Goal: Task Accomplishment & Management: Use online tool/utility

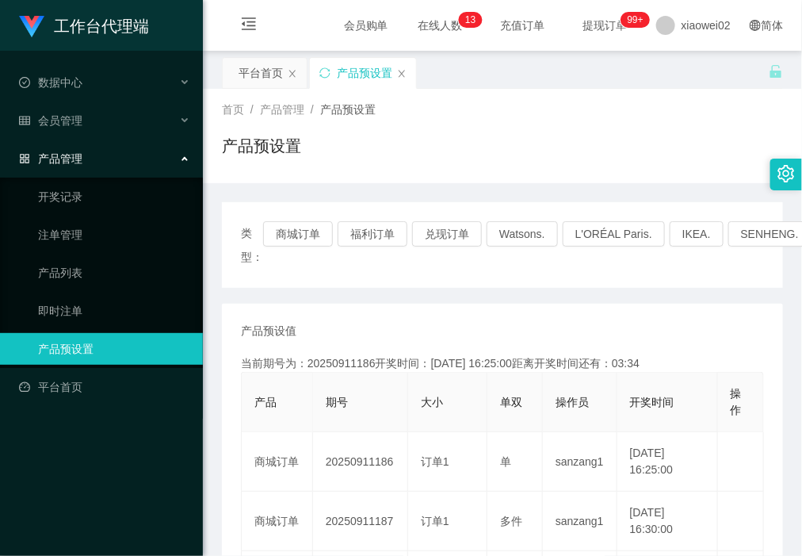
scroll to position [99, 0]
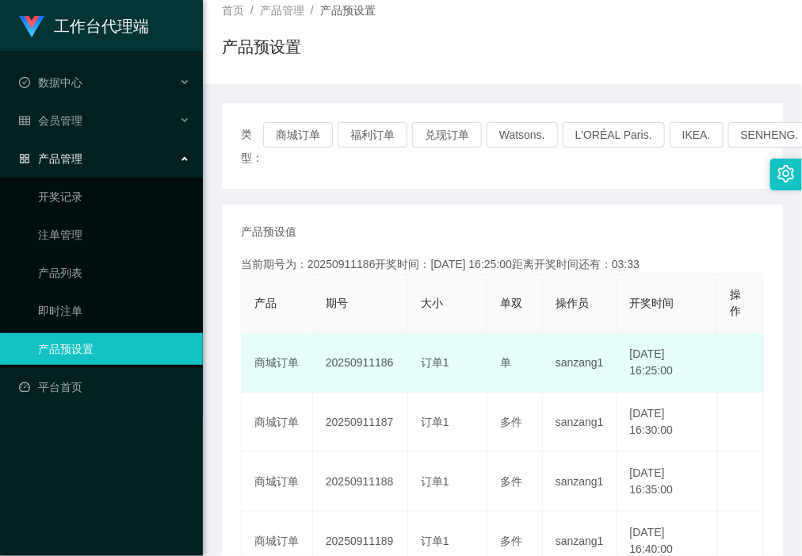
click at [374, 363] on td "20250911186" at bounding box center [360, 362] width 95 height 59
copy td "20250911186"
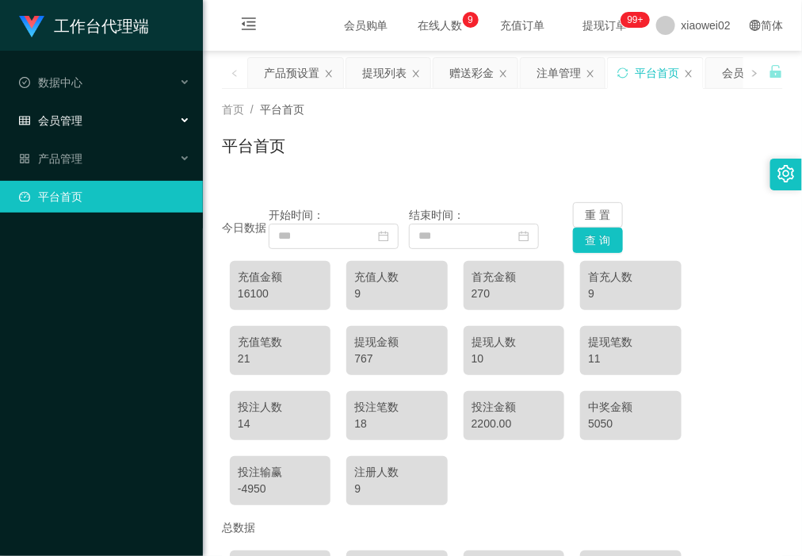
click at [117, 107] on div "会员管理" at bounding box center [101, 121] width 203 height 32
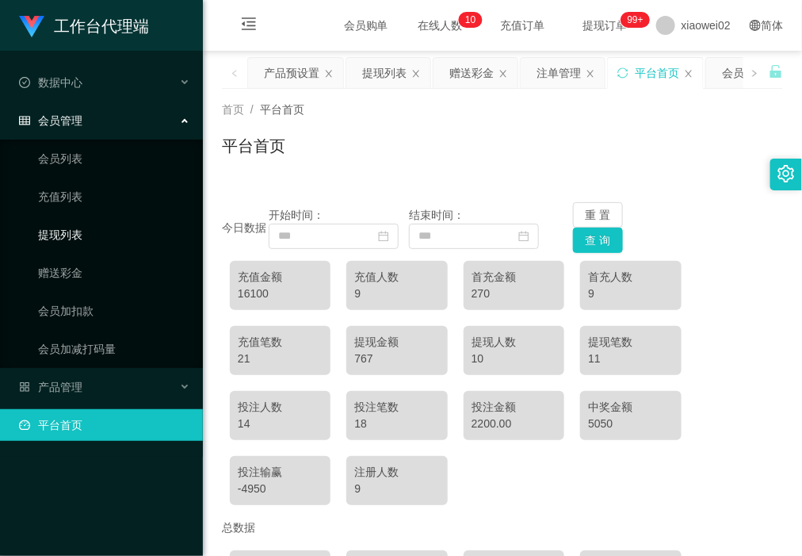
click at [86, 232] on link "提现列表" at bounding box center [114, 235] width 152 height 32
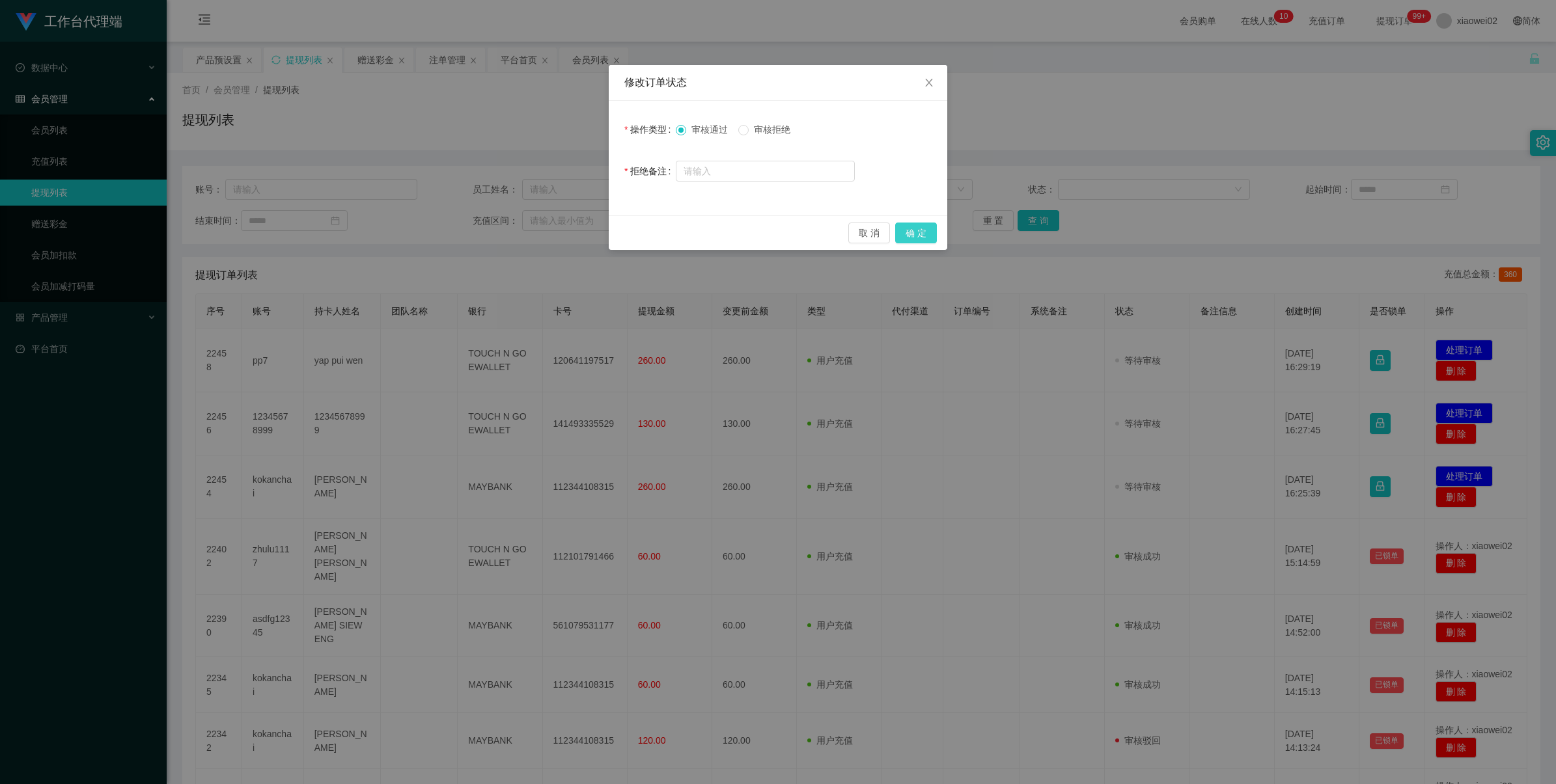
click at [915, 236] on button "确 定" at bounding box center [916, 232] width 42 height 21
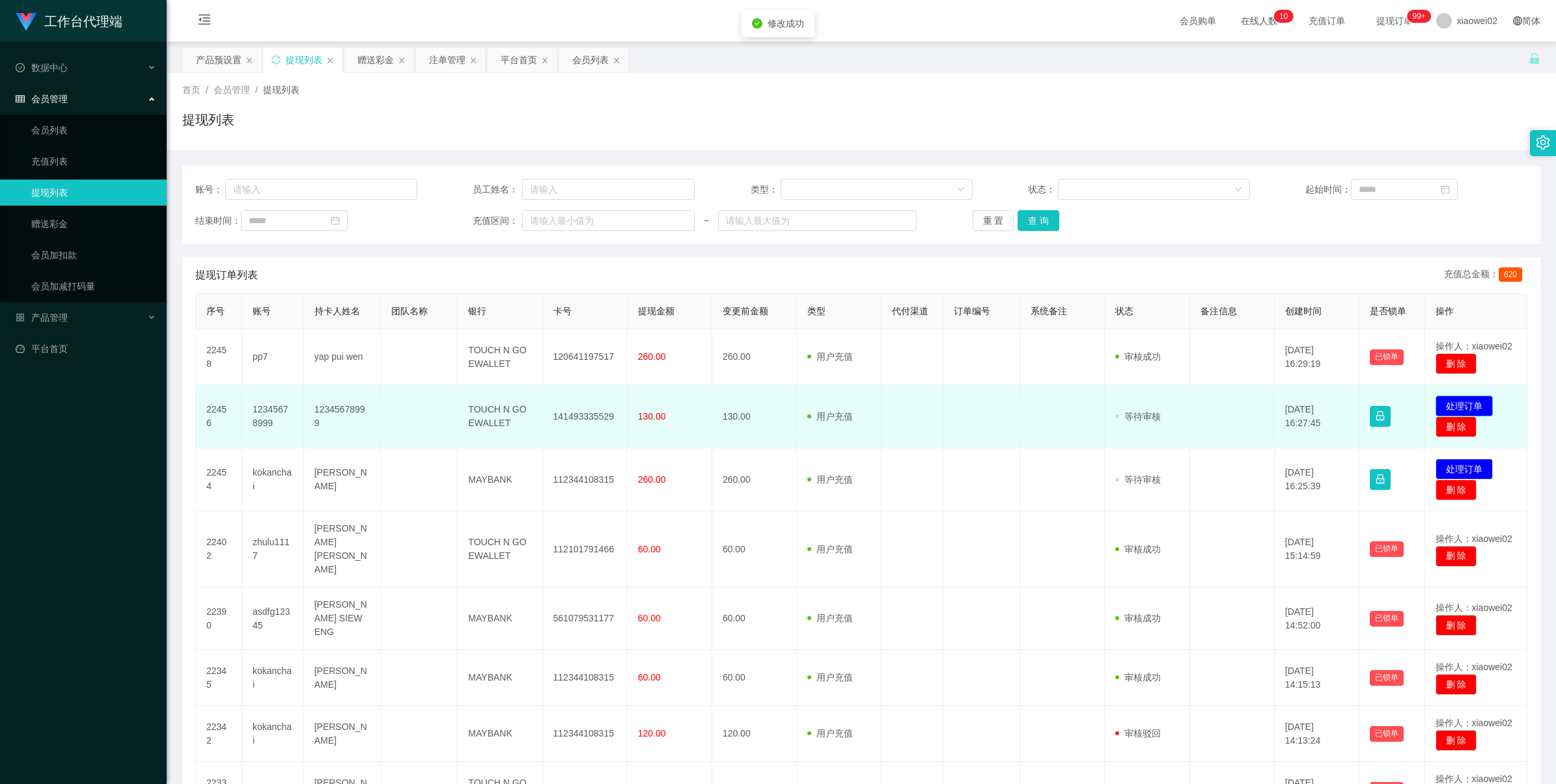
click at [1444, 413] on button "处理订单" at bounding box center [1464, 406] width 57 height 21
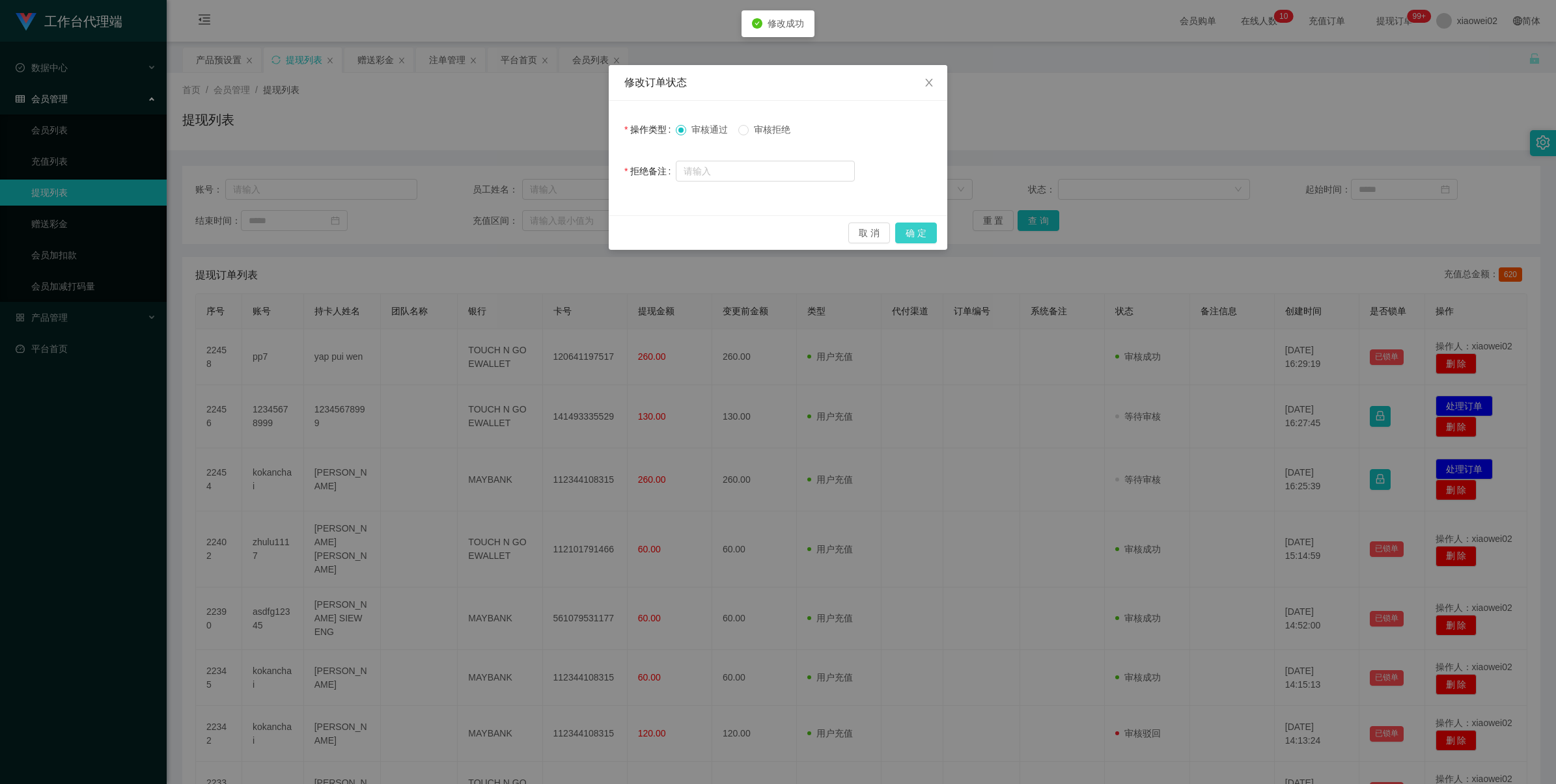
drag, startPoint x: 912, startPoint y: 238, endPoint x: 929, endPoint y: 236, distance: 17.1
click at [912, 238] on button "确 定" at bounding box center [916, 232] width 42 height 21
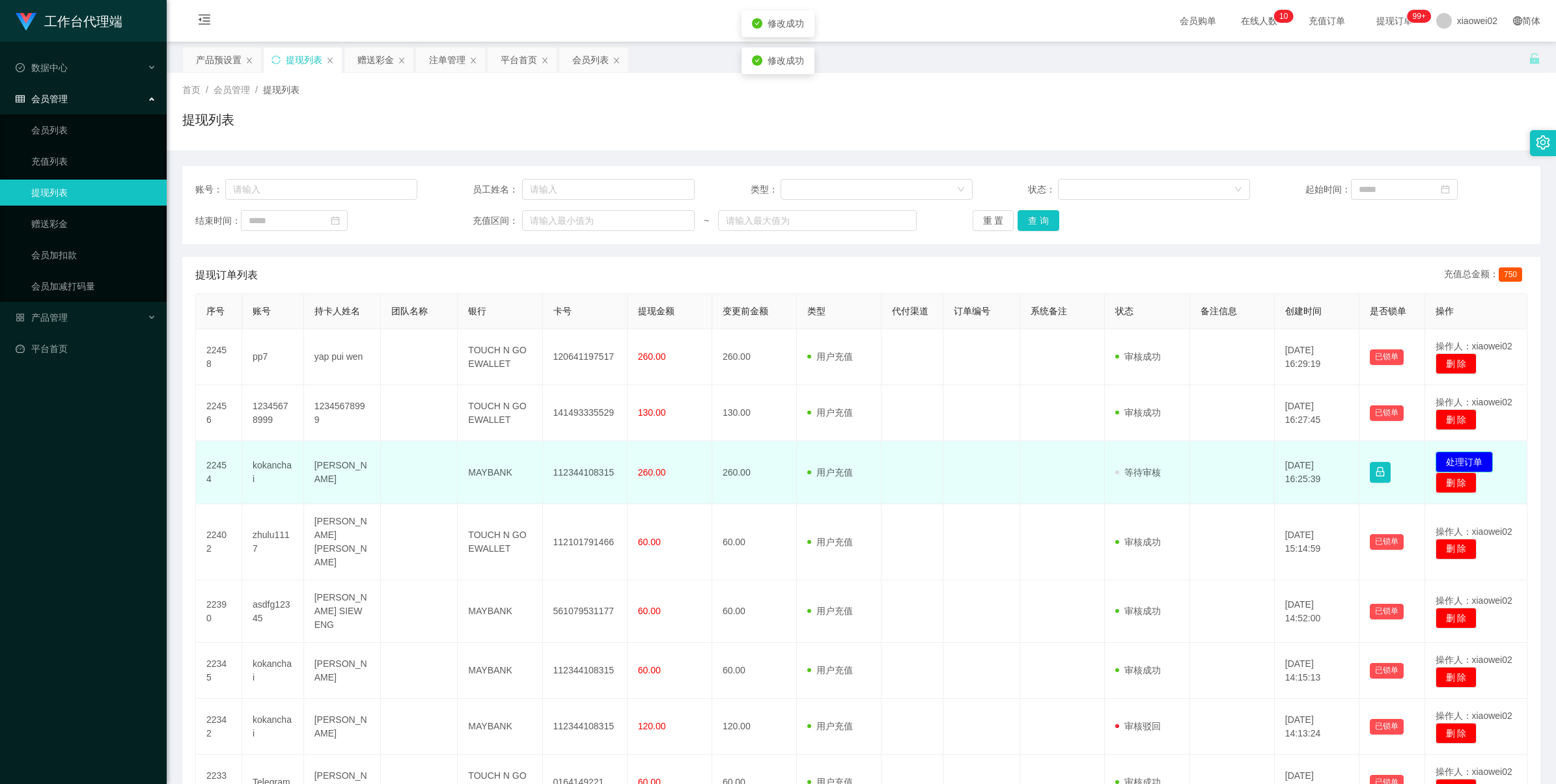
click at [1449, 467] on button "处理订单" at bounding box center [1464, 461] width 57 height 21
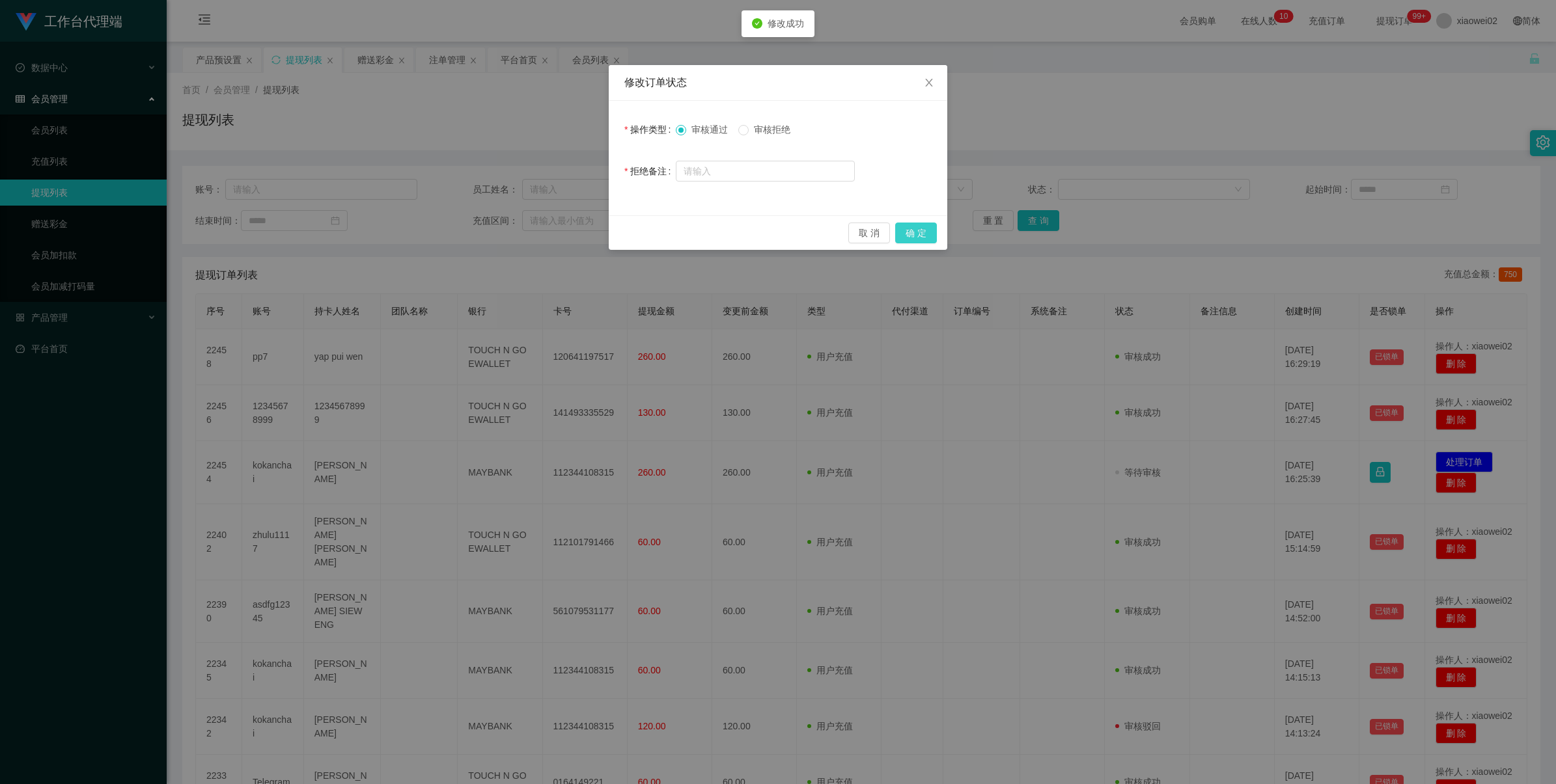
click at [920, 231] on button "确 定" at bounding box center [916, 232] width 42 height 21
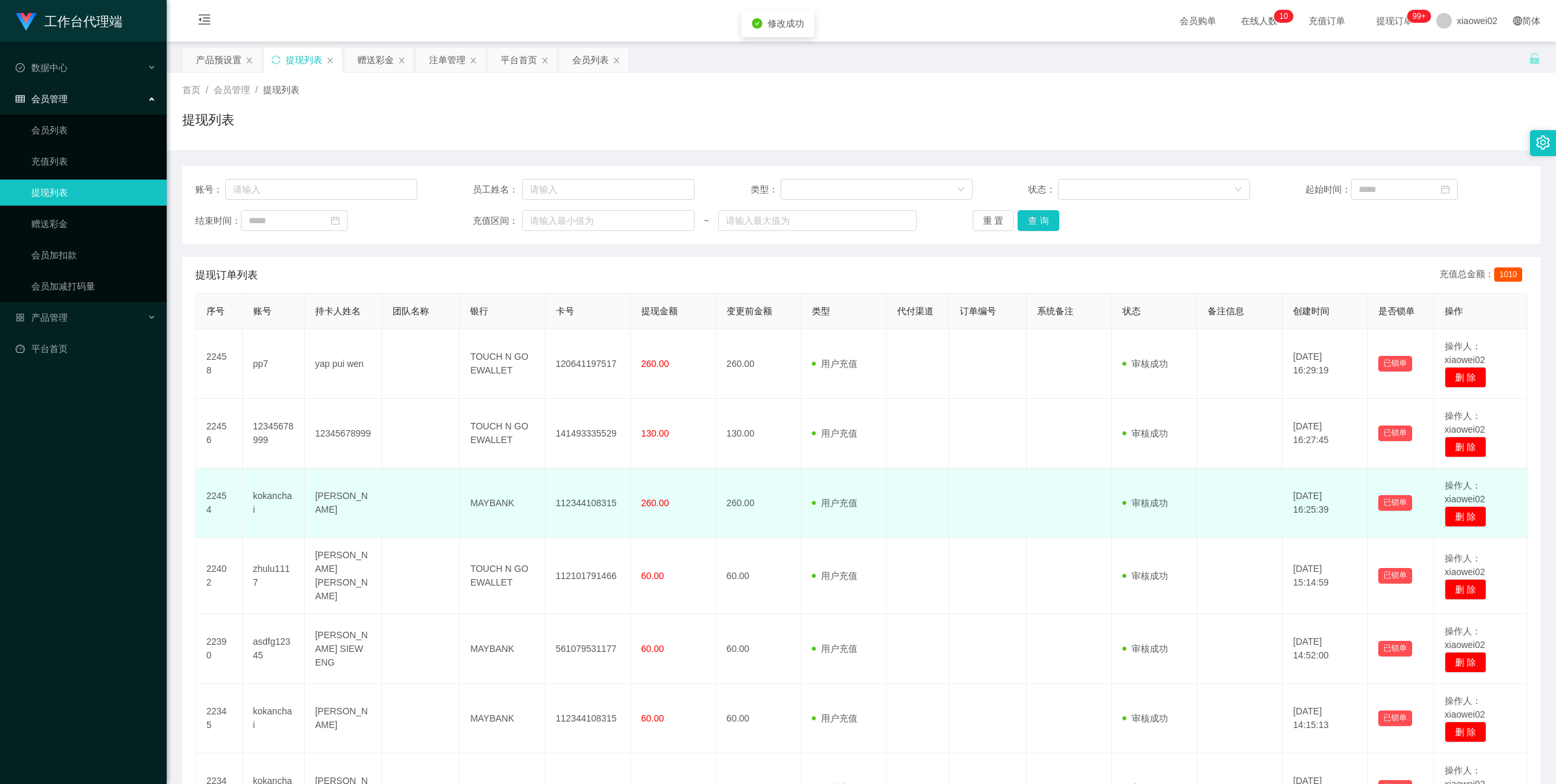
click at [581, 493] on td "112344108315" at bounding box center [588, 503] width 85 height 70
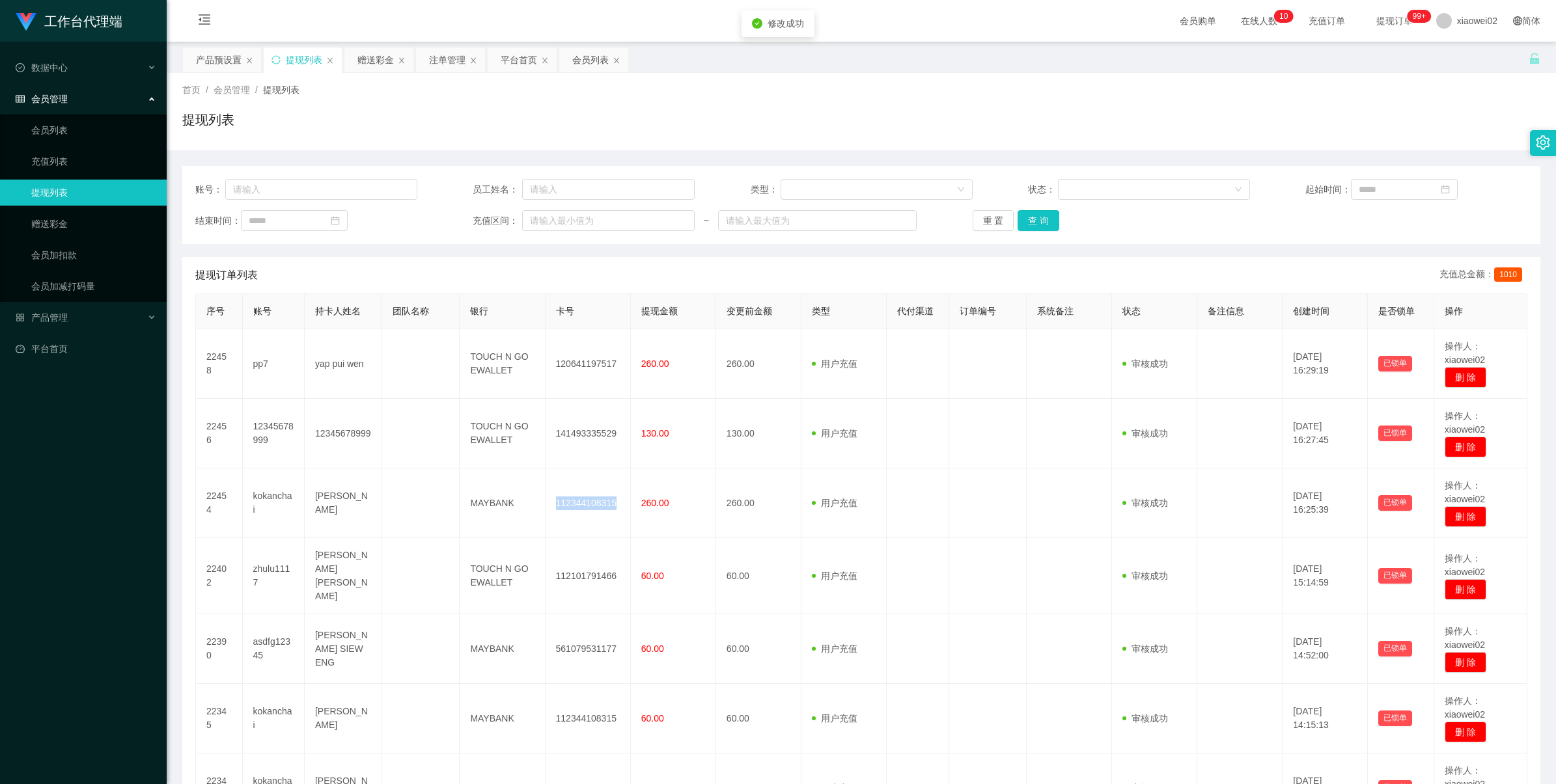
copy td "112344108315"
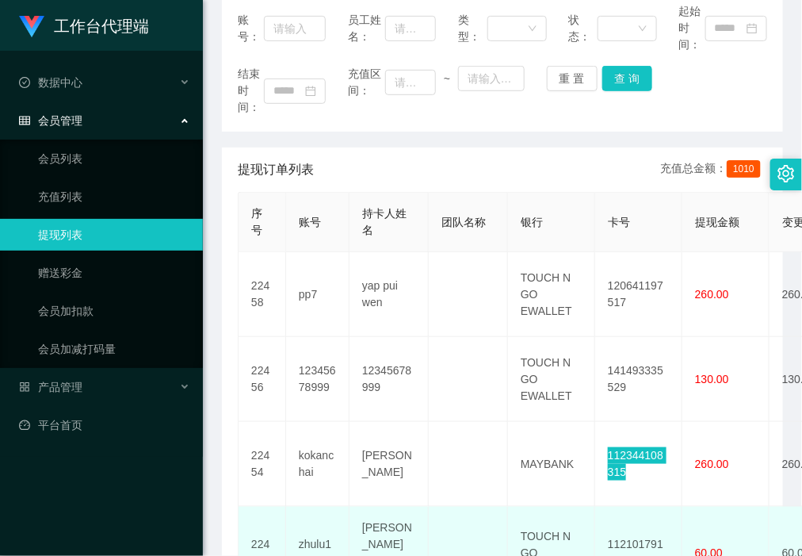
scroll to position [396, 0]
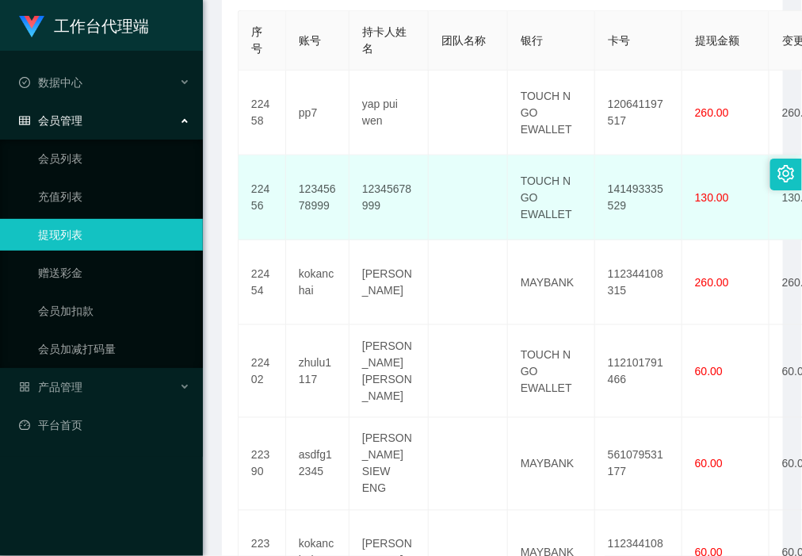
click at [629, 192] on td "141493335529" at bounding box center [638, 197] width 87 height 85
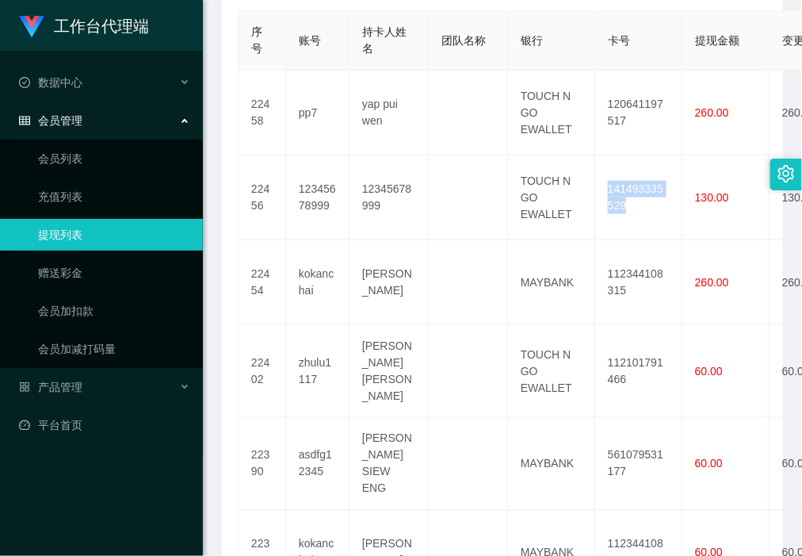
copy td "141493335529"
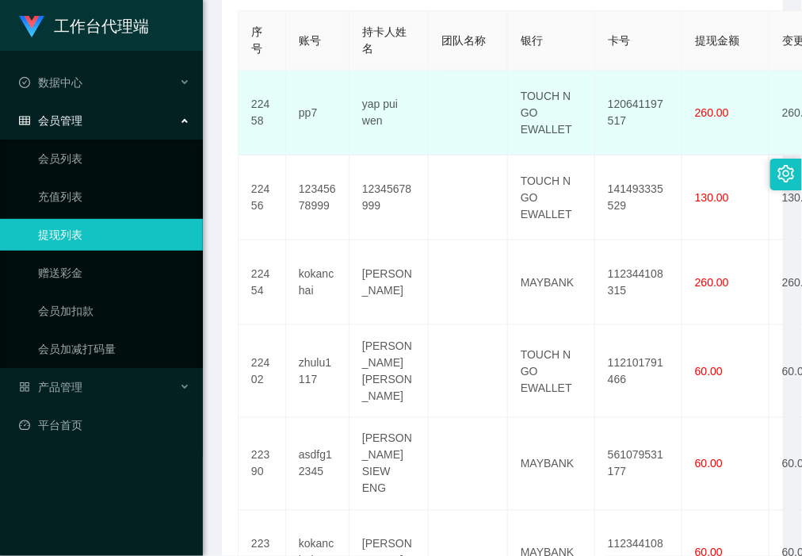
click at [633, 104] on td "120641197517" at bounding box center [638, 113] width 87 height 85
copy td "120641197517"
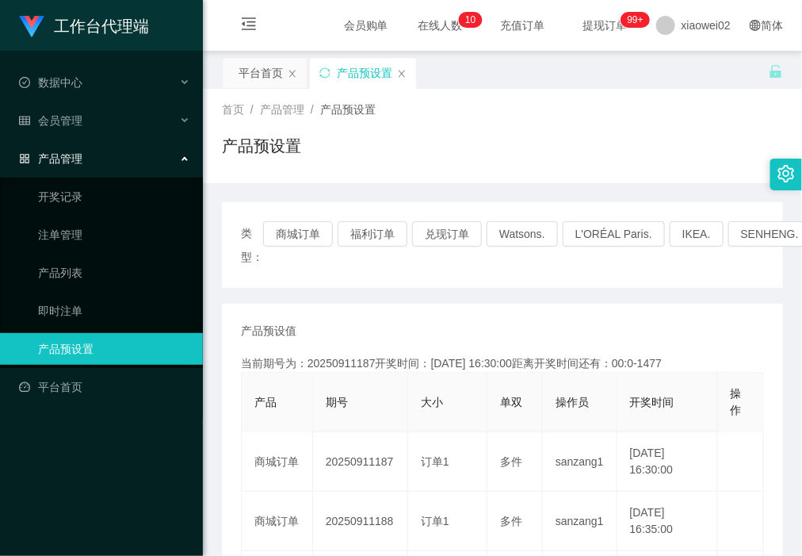
scroll to position [99, 0]
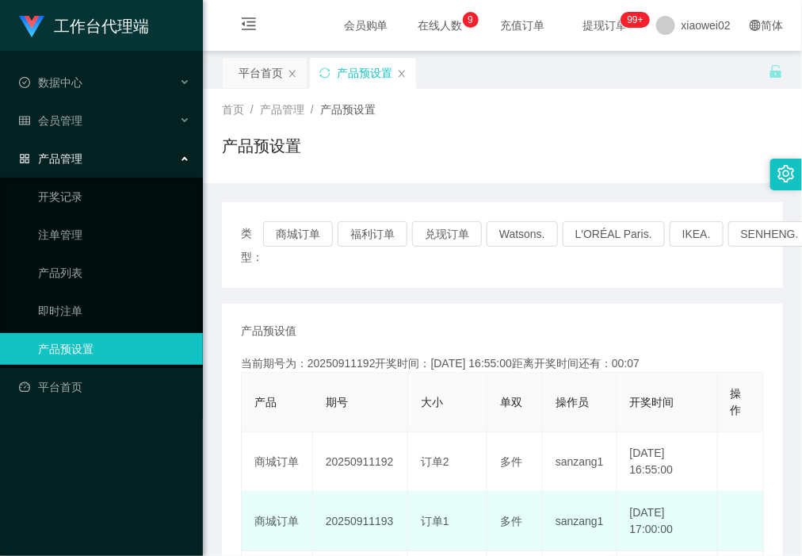
click at [365, 518] on td "20250911193" at bounding box center [360, 521] width 95 height 59
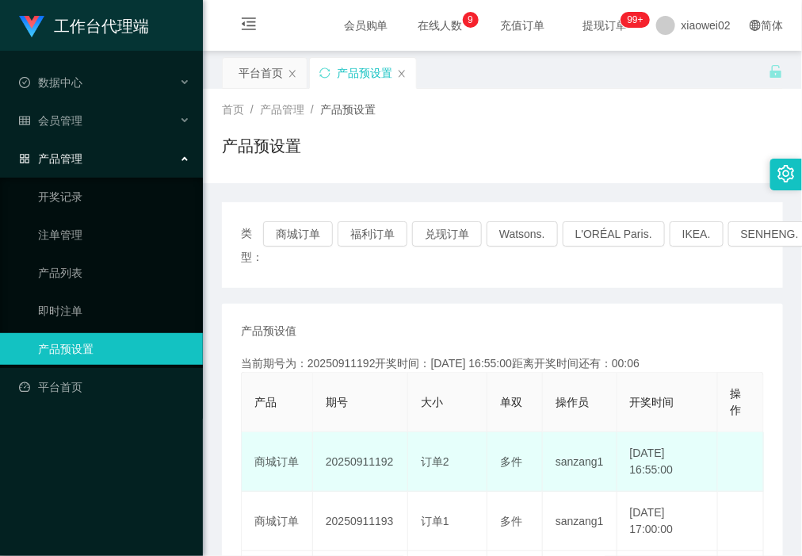
copy td "20250911193"
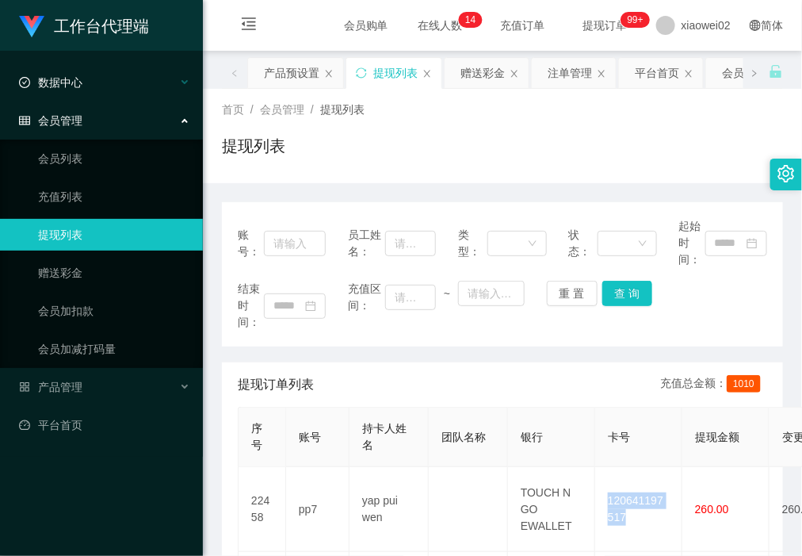
scroll to position [396, 0]
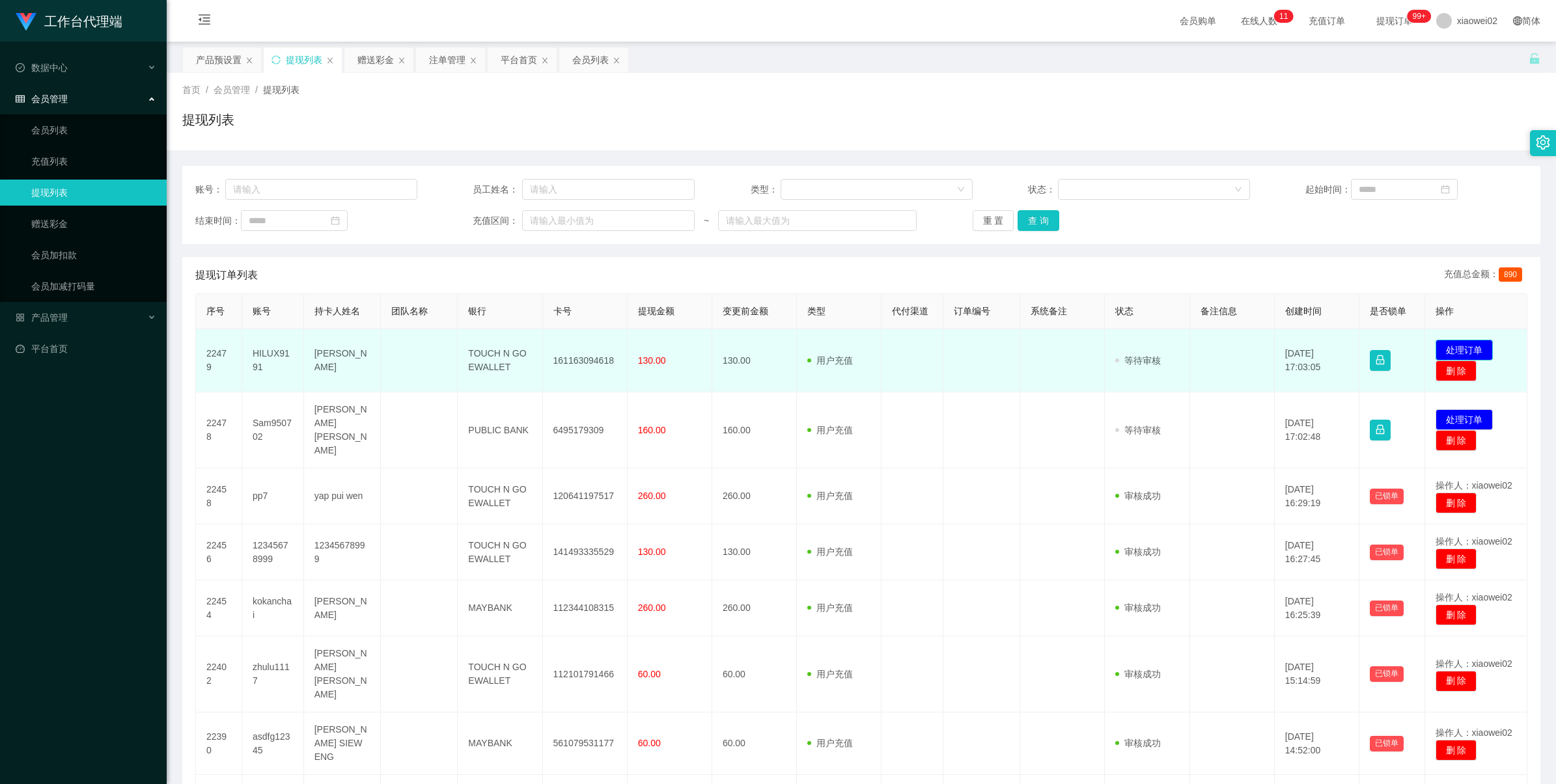
click at [1469, 351] on button "处理订单" at bounding box center [1464, 350] width 57 height 21
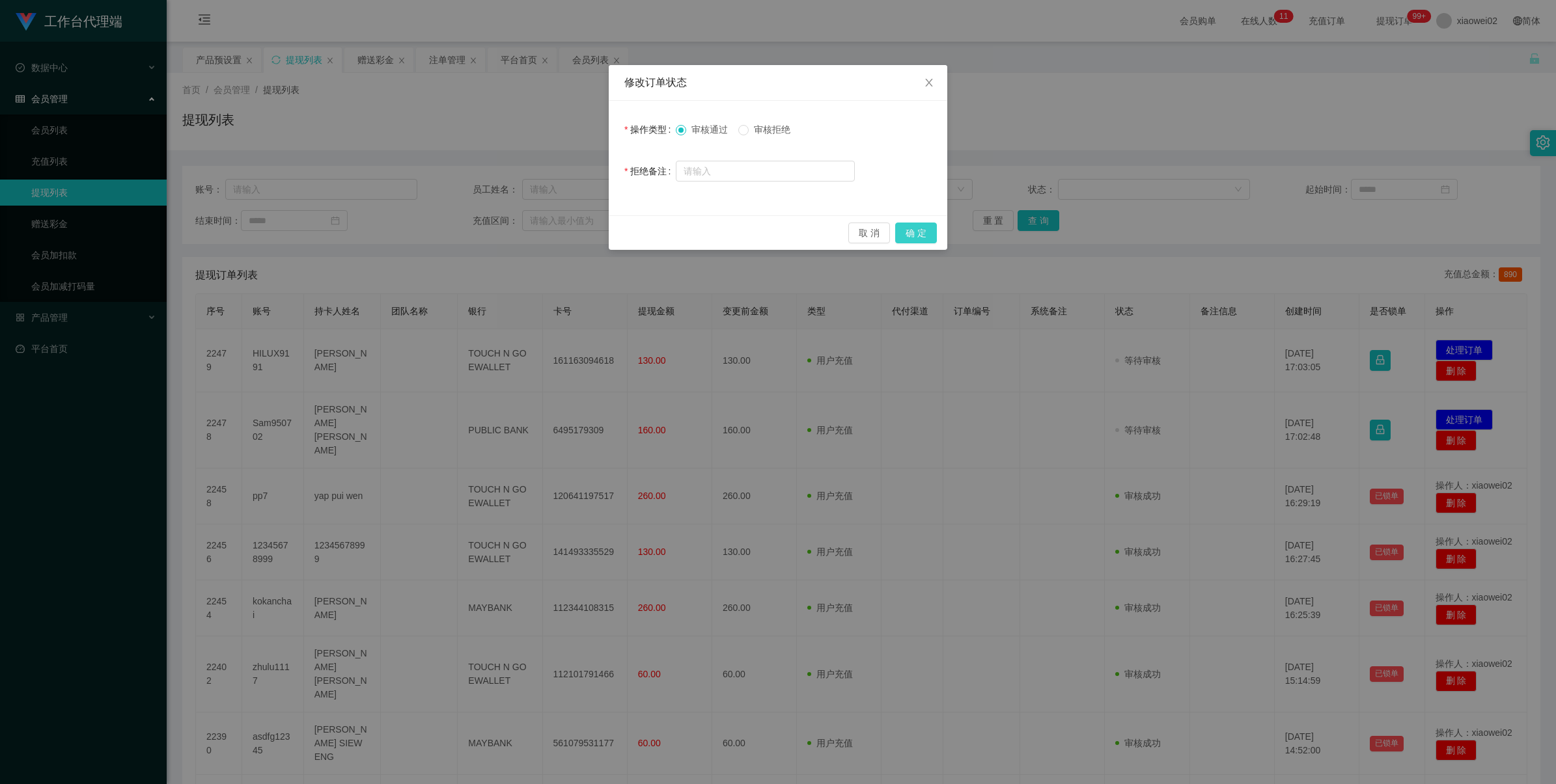
click at [911, 233] on button "确 定" at bounding box center [916, 232] width 42 height 21
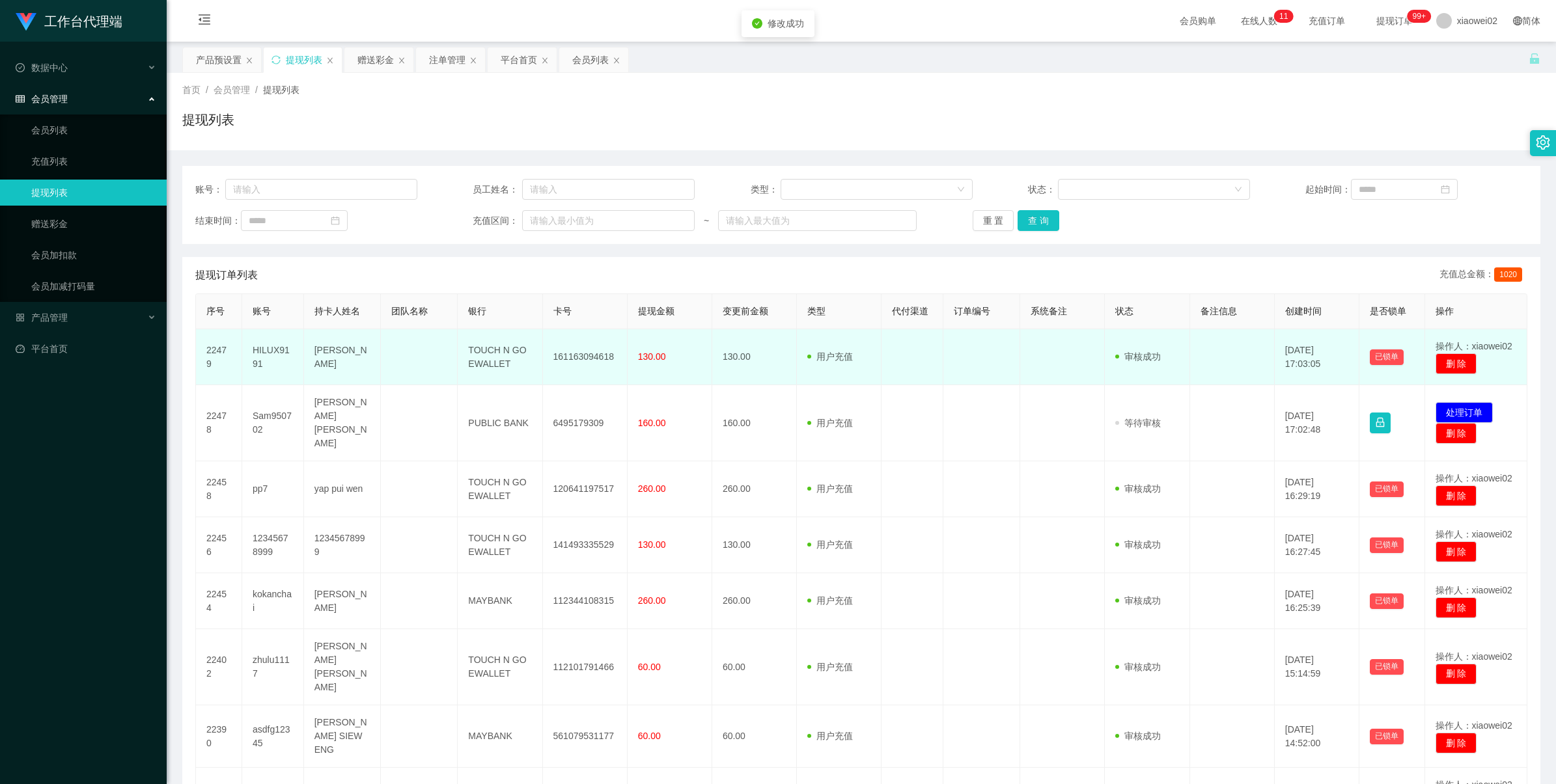
click at [596, 363] on td "161163094618" at bounding box center [585, 357] width 85 height 56
copy td "161163094618"
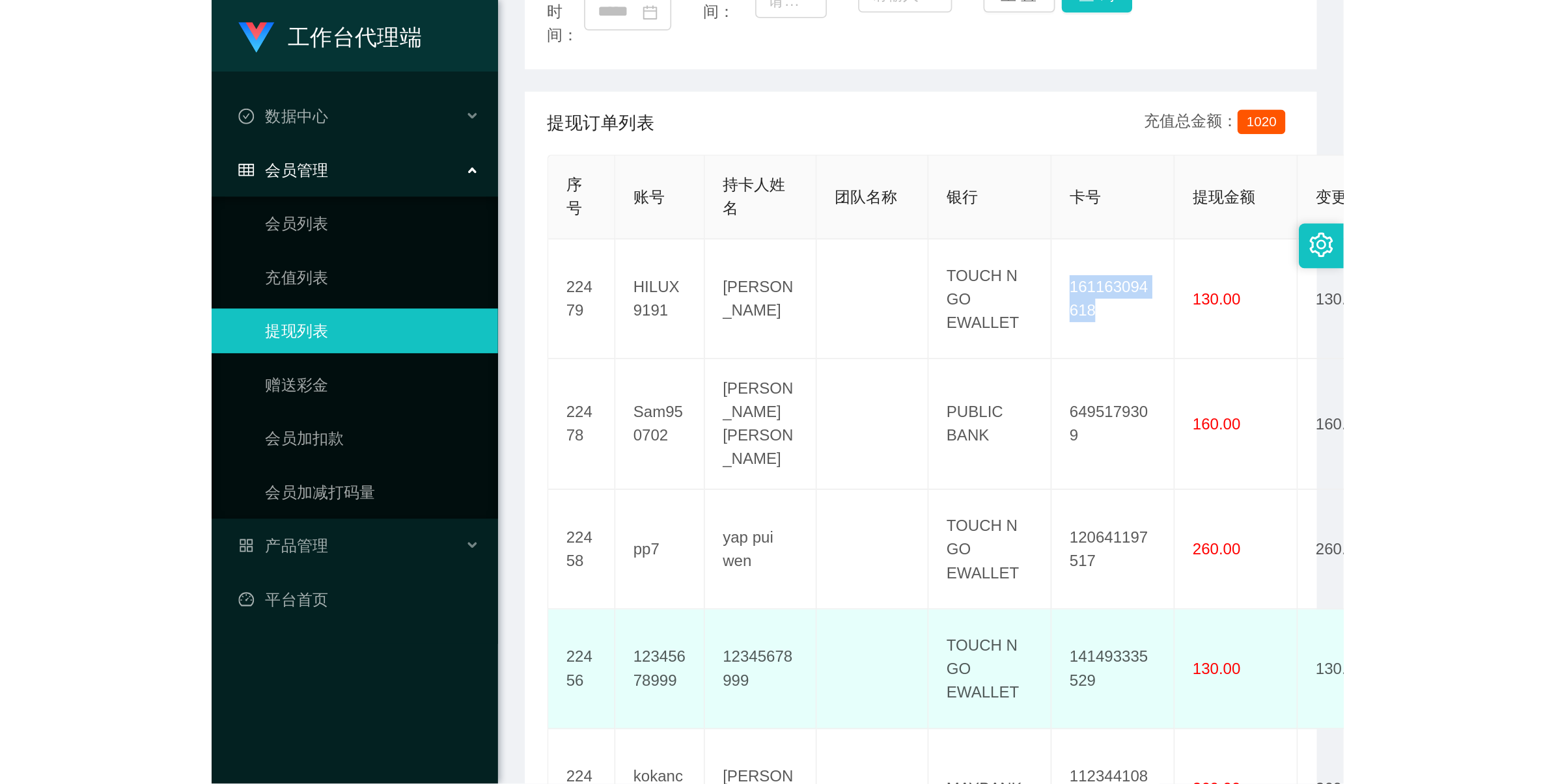
scroll to position [216, 0]
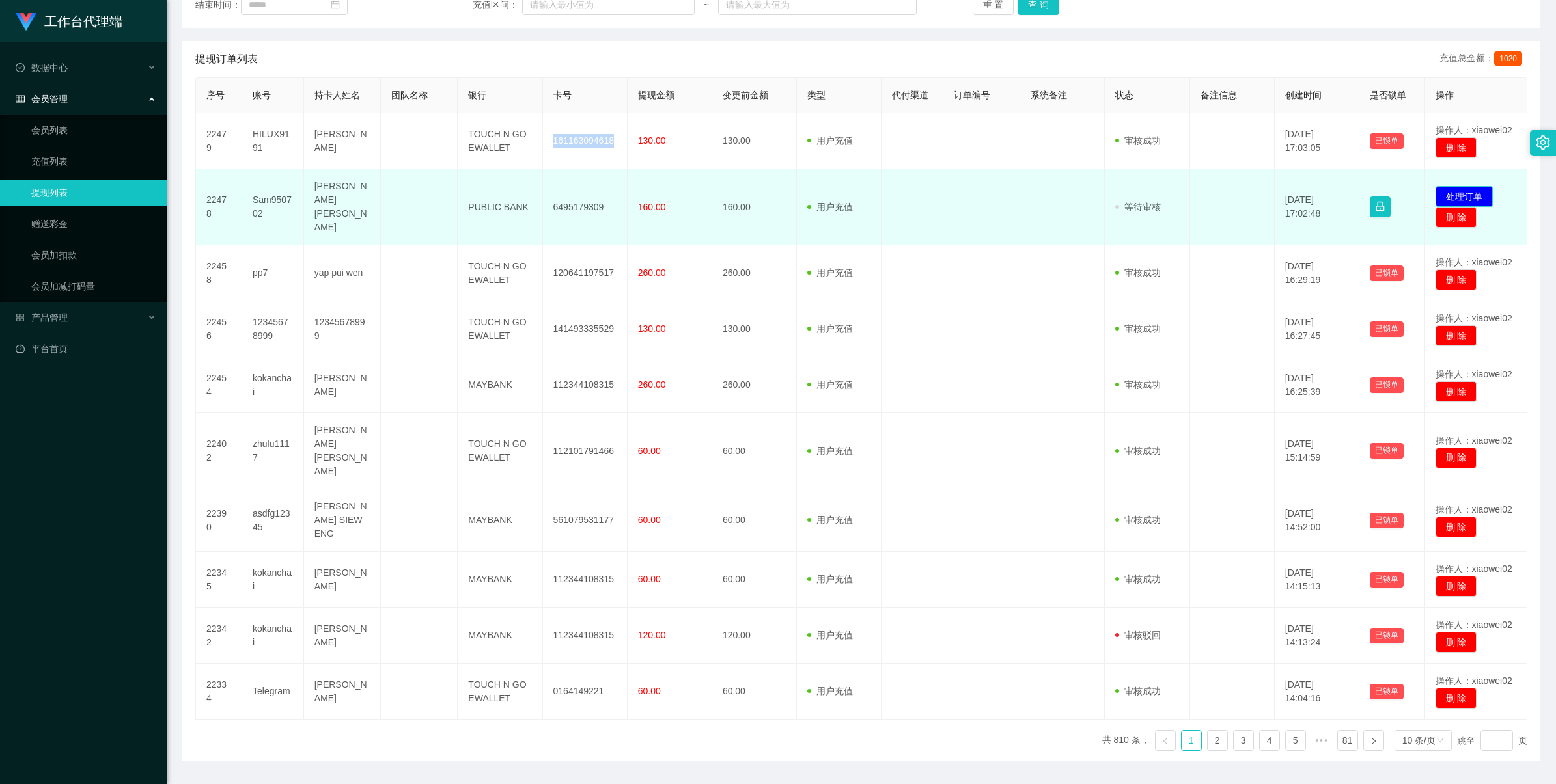
click at [1444, 195] on button "处理订单" at bounding box center [1464, 196] width 57 height 21
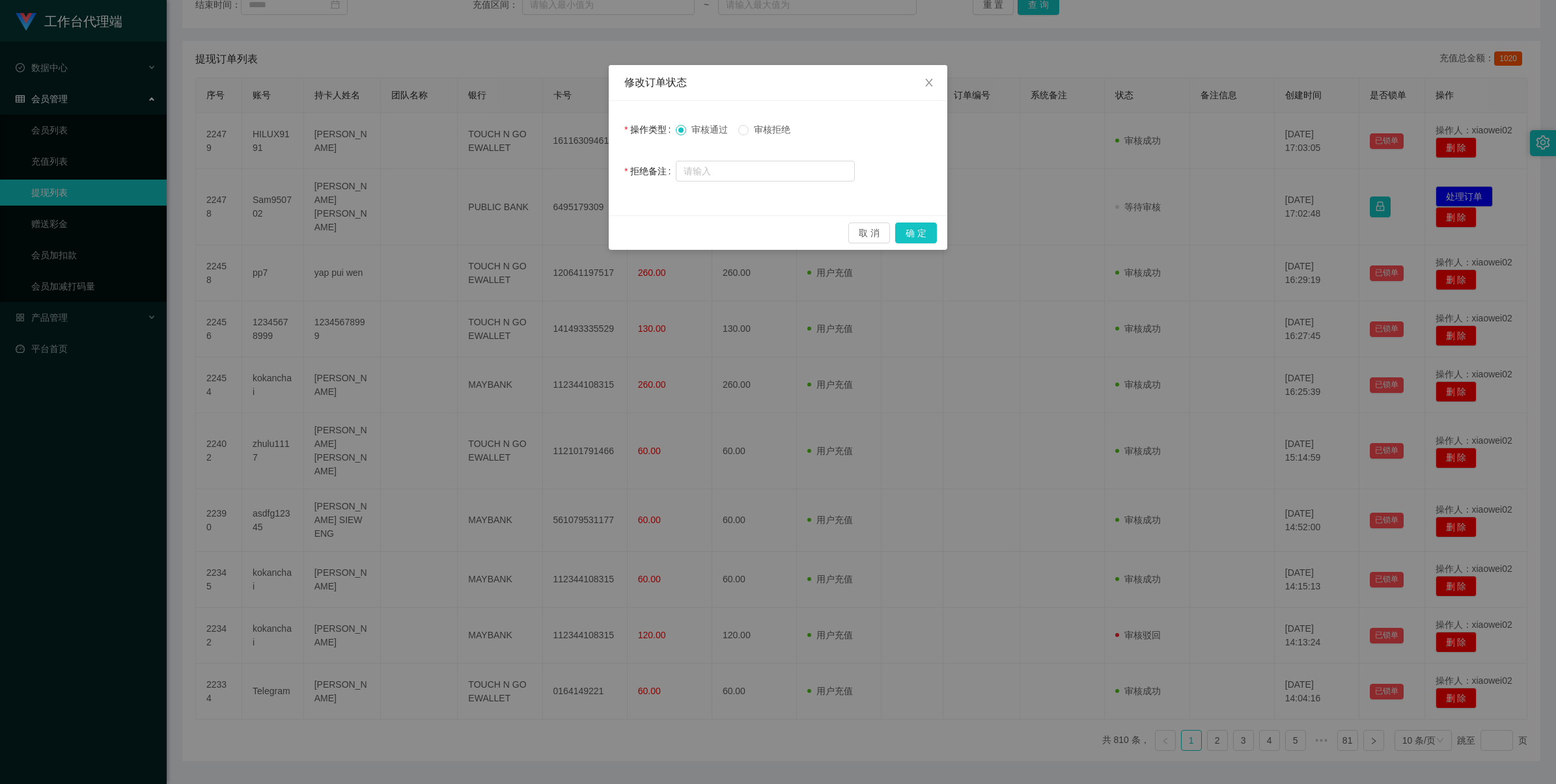
drag, startPoint x: 768, startPoint y: 127, endPoint x: 840, endPoint y: 140, distance: 73.2
click at [769, 127] on span "审核拒绝" at bounding box center [772, 129] width 47 height 11
click at [920, 236] on button "确 定" at bounding box center [916, 232] width 42 height 21
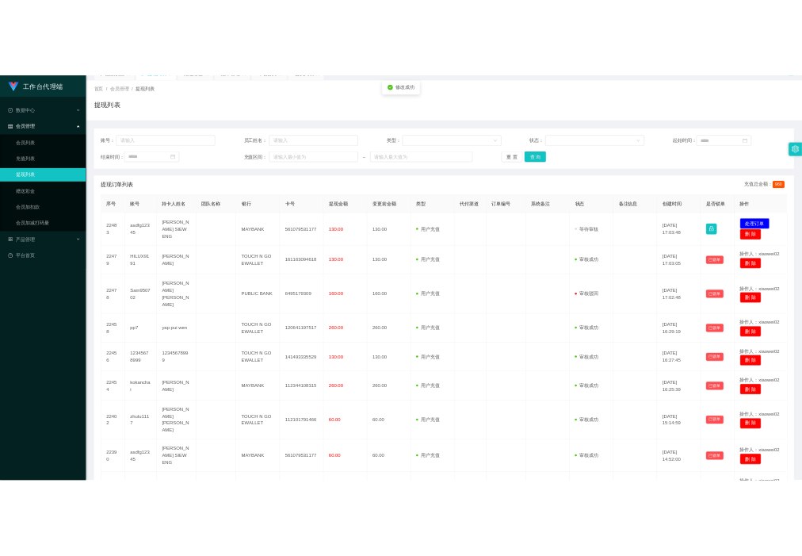
scroll to position [65, 0]
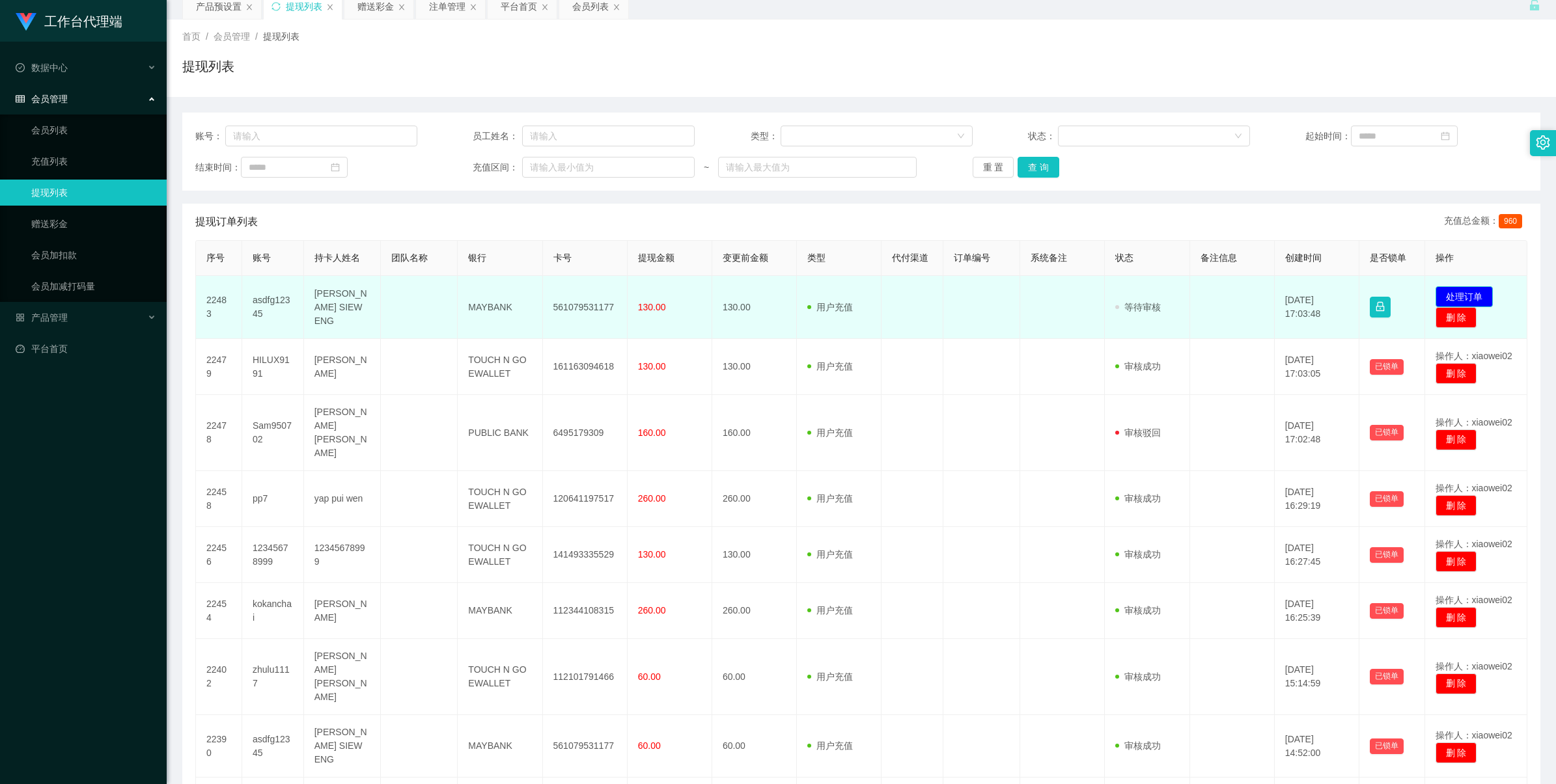
drag, startPoint x: 1470, startPoint y: 298, endPoint x: 1448, endPoint y: 281, distance: 27.8
click at [1469, 298] on button "处理订单" at bounding box center [1464, 296] width 57 height 21
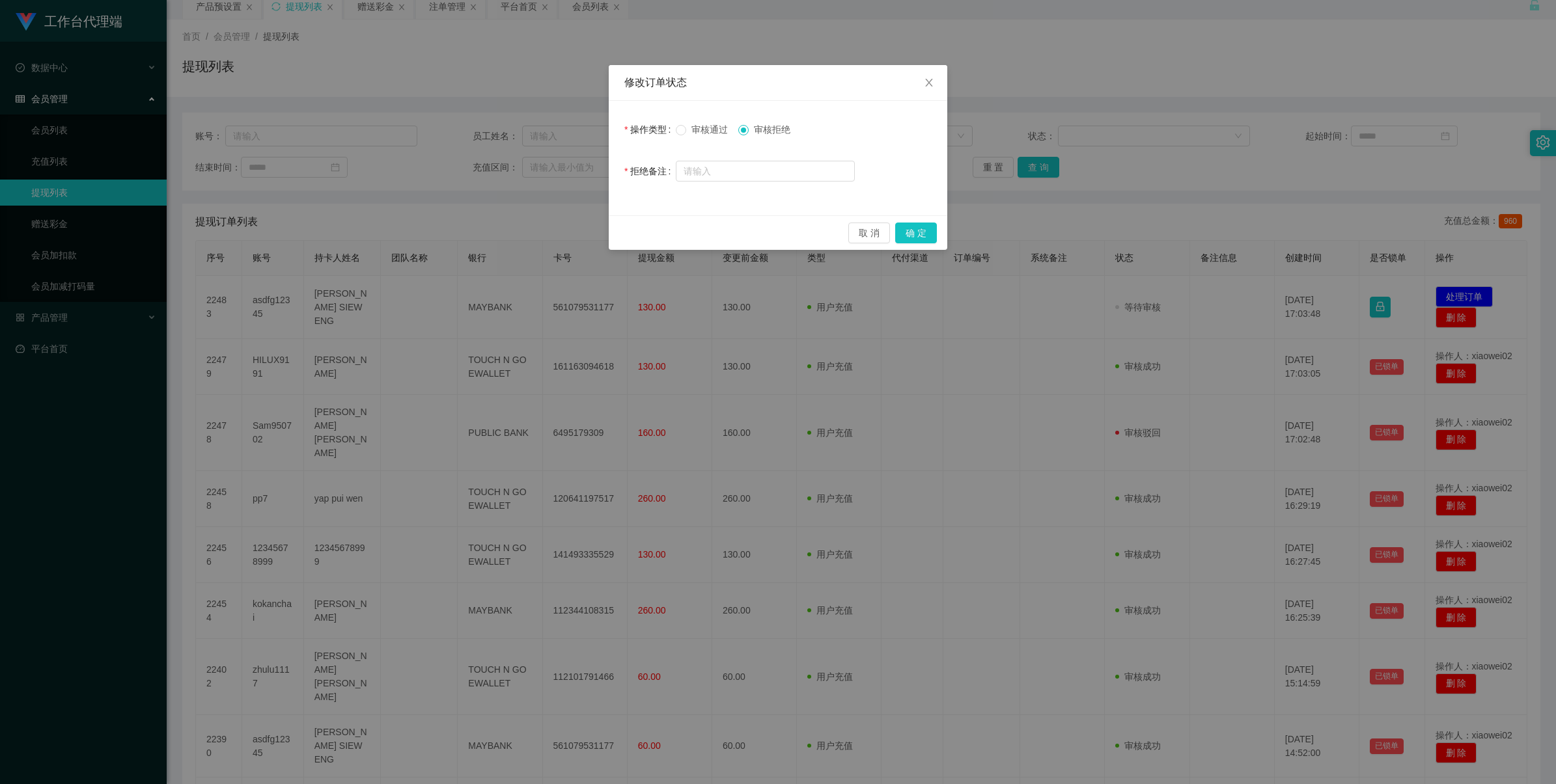
drag, startPoint x: 711, startPoint y: 125, endPoint x: 727, endPoint y: 127, distance: 16.1
click at [711, 126] on span "审核通过" at bounding box center [709, 129] width 47 height 11
click at [908, 232] on button "确 定" at bounding box center [916, 232] width 42 height 21
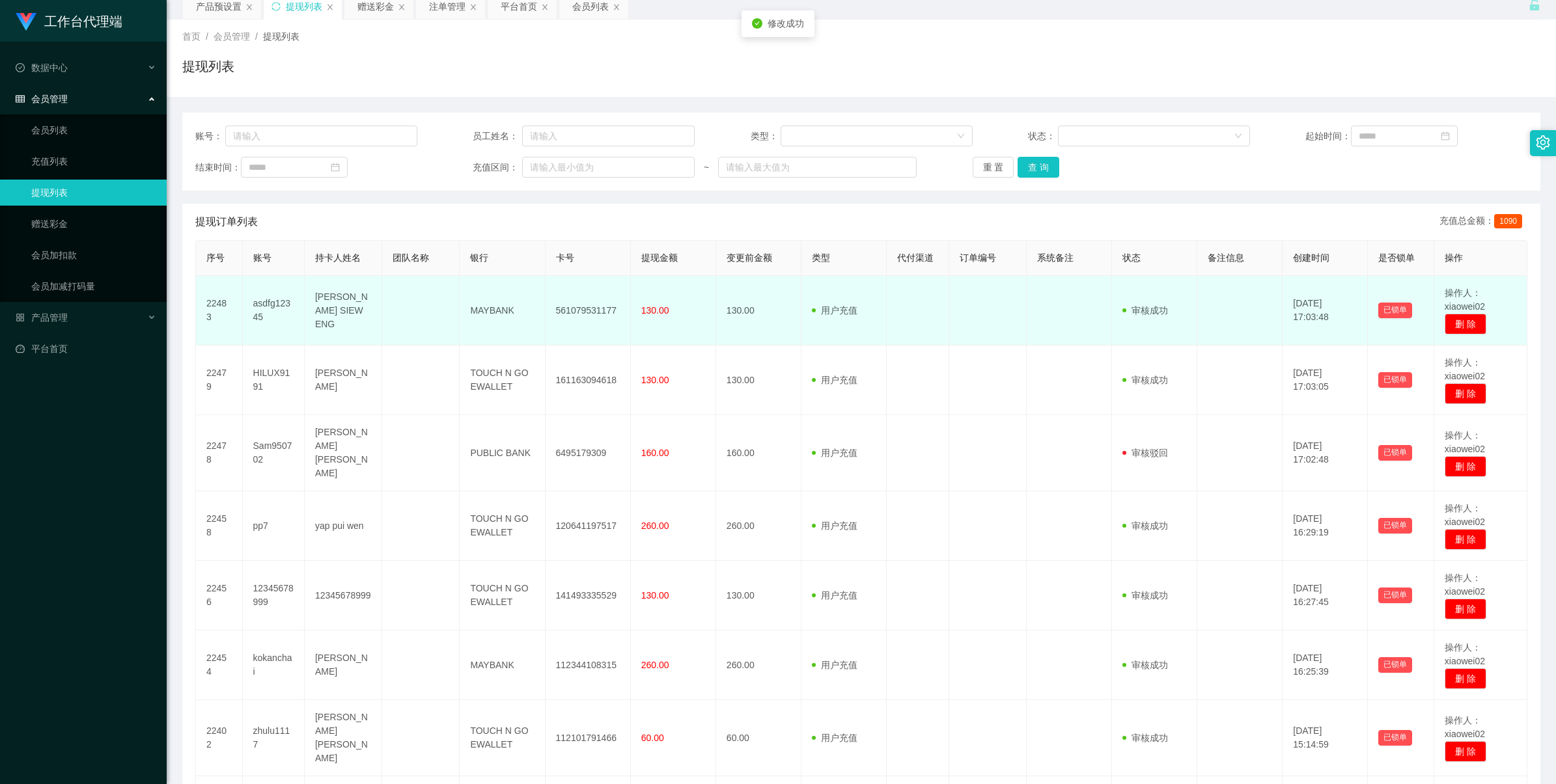
click at [601, 313] on td "561079531177" at bounding box center [588, 310] width 85 height 70
copy td "561079531177"
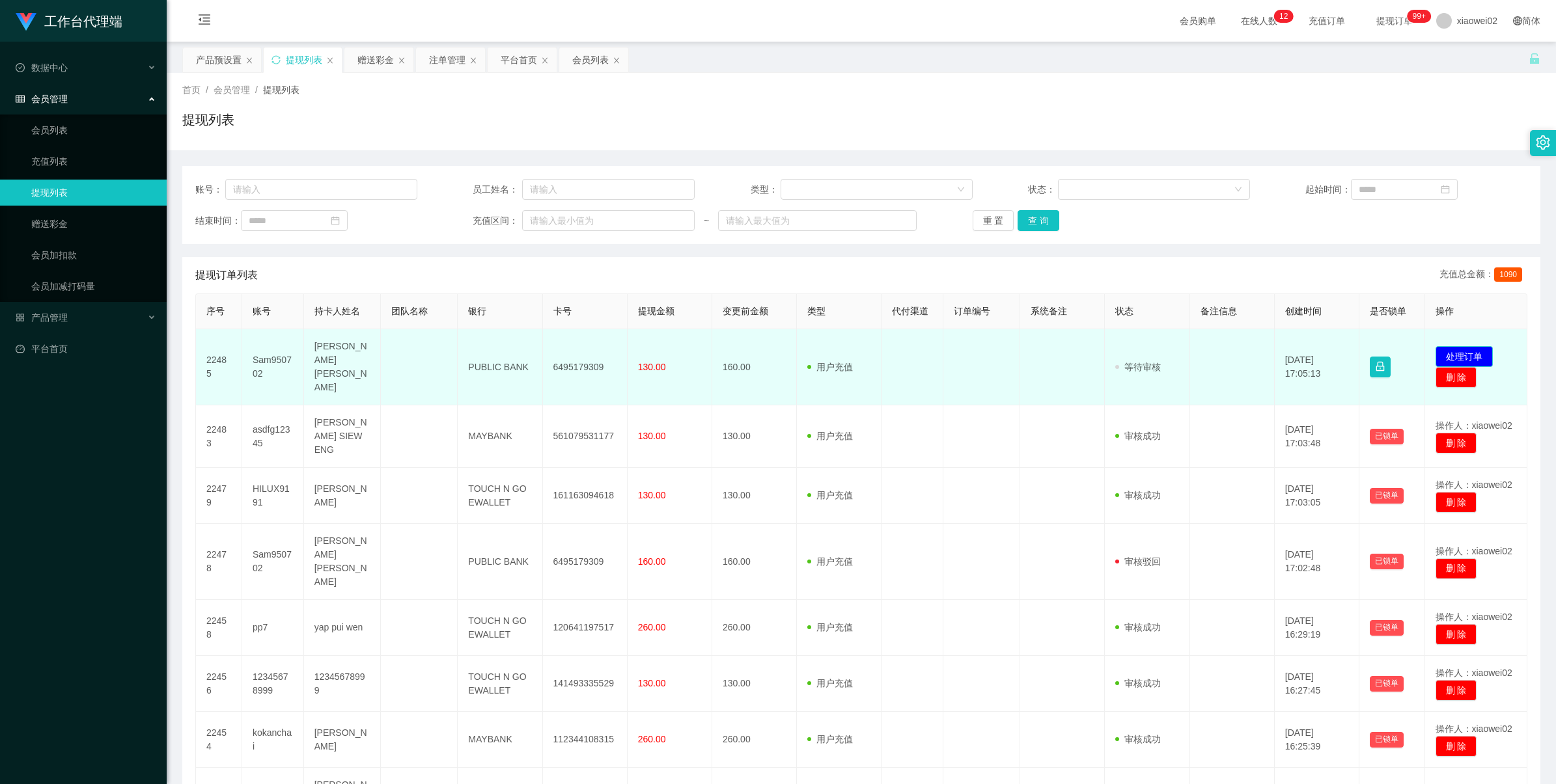
click at [1473, 346] on button "处理订单" at bounding box center [1464, 356] width 57 height 21
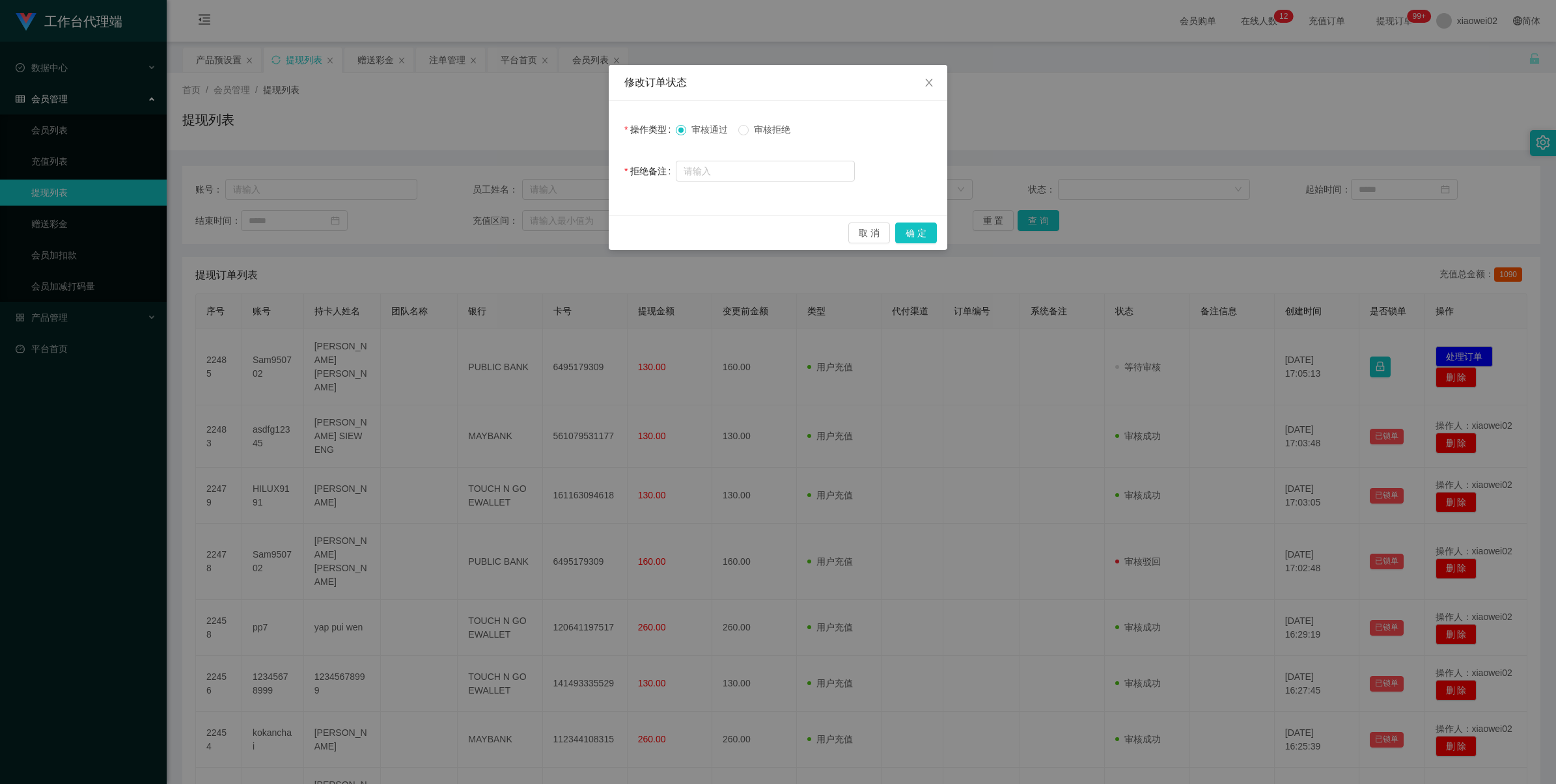
click at [765, 131] on span "审核拒绝" at bounding box center [772, 129] width 47 height 11
click at [909, 229] on button "确 定" at bounding box center [916, 232] width 42 height 21
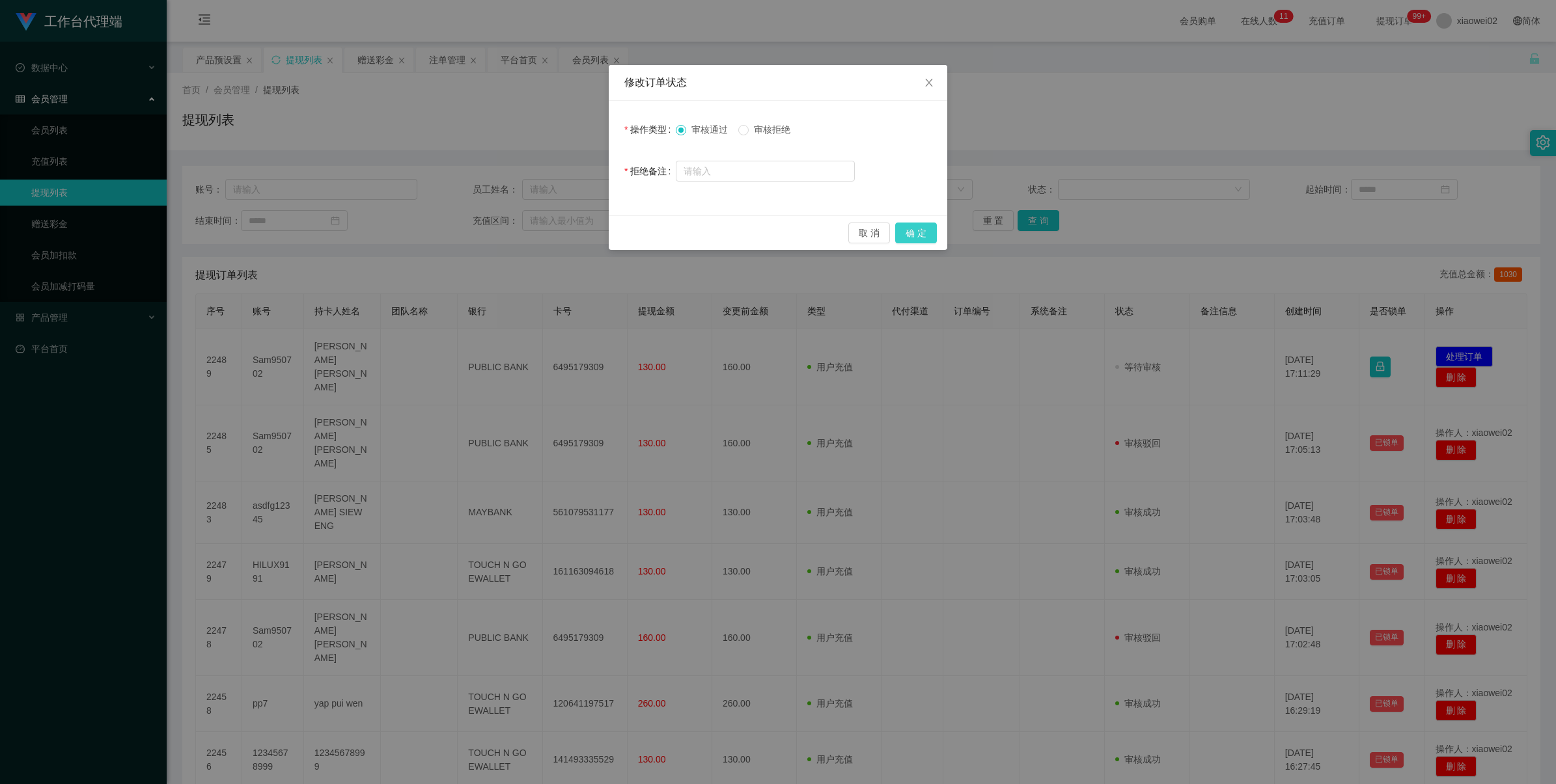
drag, startPoint x: 928, startPoint y: 231, endPoint x: 931, endPoint y: 225, distance: 6.7
click at [928, 232] on button "确 定" at bounding box center [916, 232] width 42 height 21
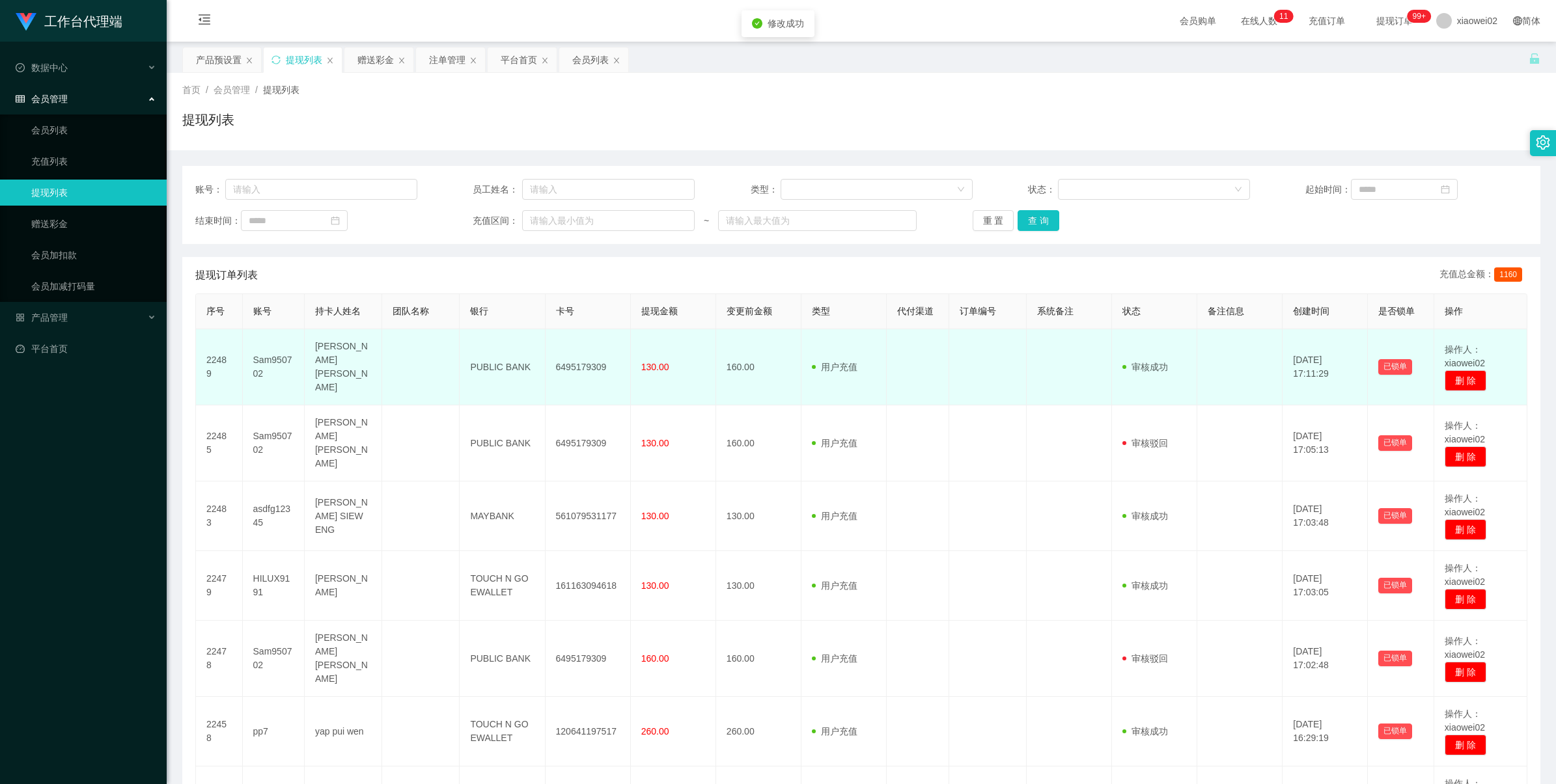
click at [584, 359] on td "6495179309" at bounding box center [588, 367] width 85 height 76
drag, startPoint x: 584, startPoint y: 359, endPoint x: 589, endPoint y: 351, distance: 9.4
click at [584, 359] on td "6495179309" at bounding box center [588, 367] width 85 height 76
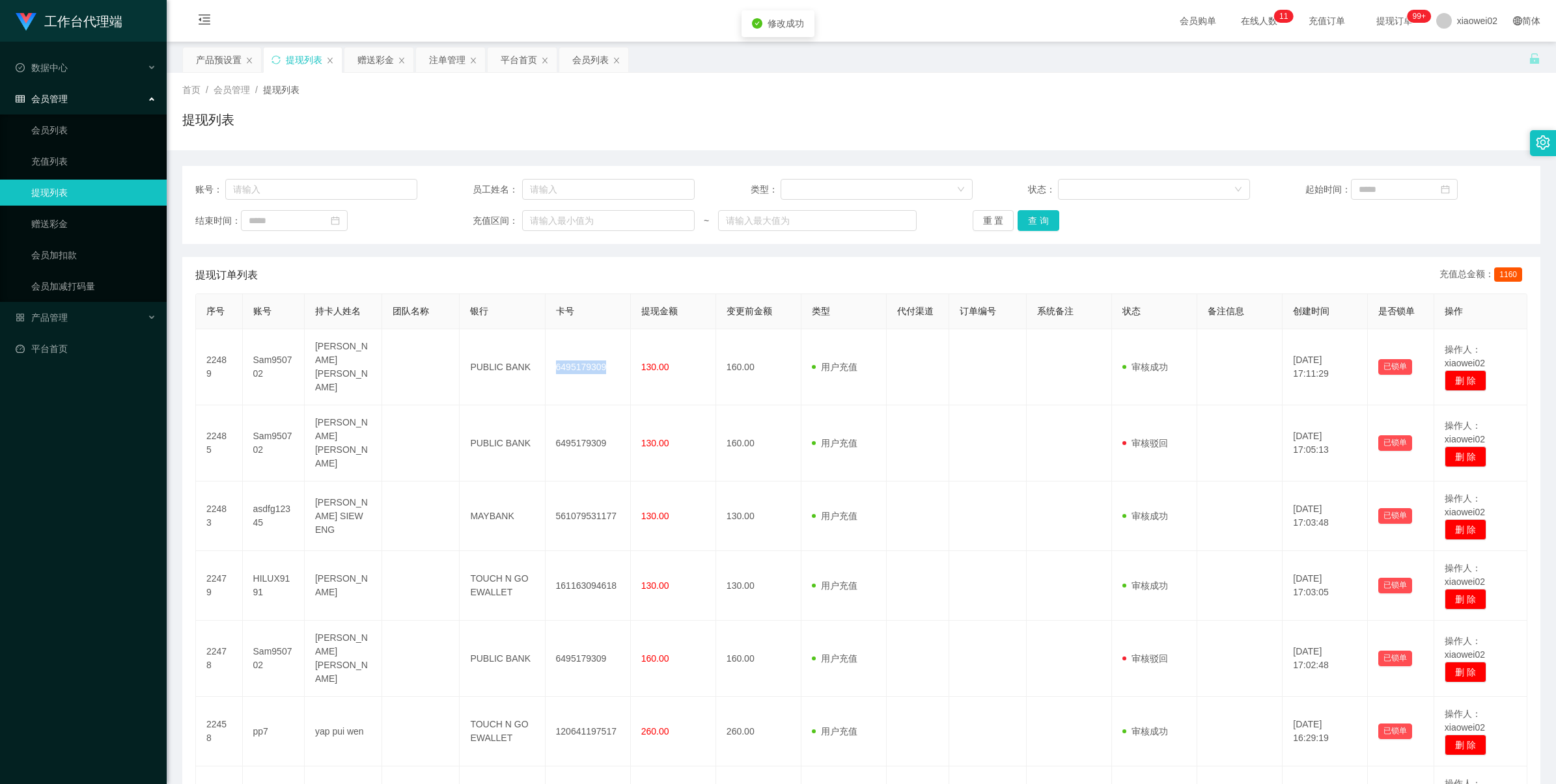
copy td "6495179309"
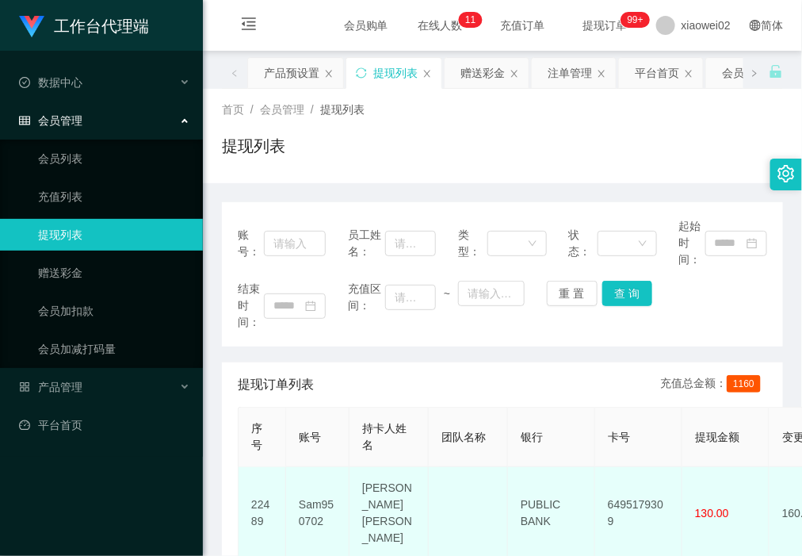
click at [327, 501] on td "Sam950702" at bounding box center [317, 513] width 63 height 93
copy td "Sam950702"
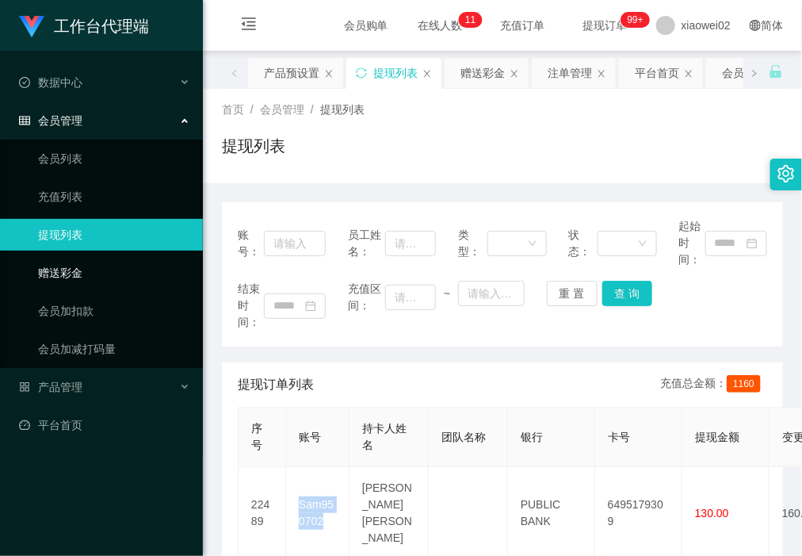
click at [123, 257] on link "赠送彩金" at bounding box center [114, 273] width 152 height 32
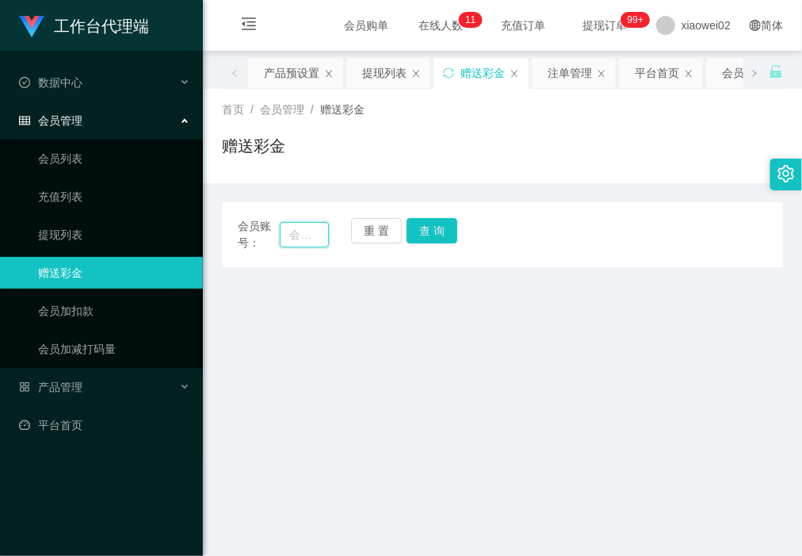
click at [283, 224] on input "text" at bounding box center [304, 234] width 48 height 25
paste input "Sam950702"
type input "Sam950702"
drag, startPoint x: 417, startPoint y: 234, endPoint x: 423, endPoint y: 247, distance: 13.8
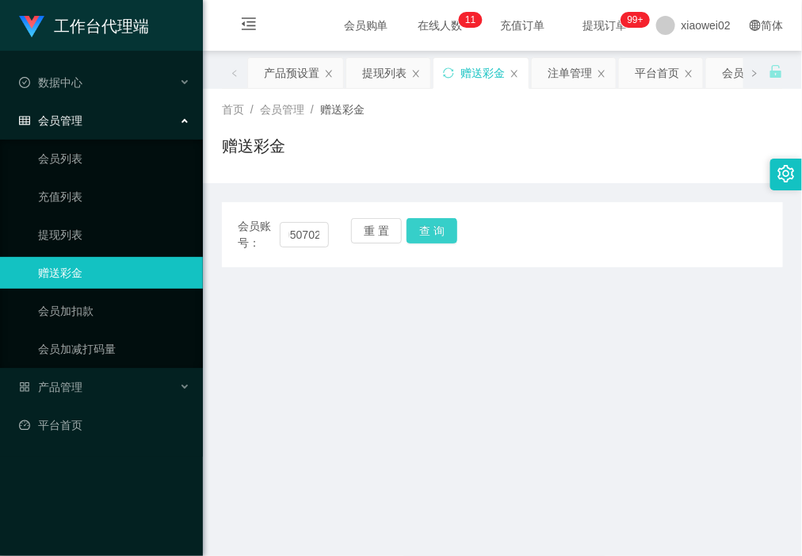
click at [417, 234] on button "查 询" at bounding box center [432, 230] width 51 height 25
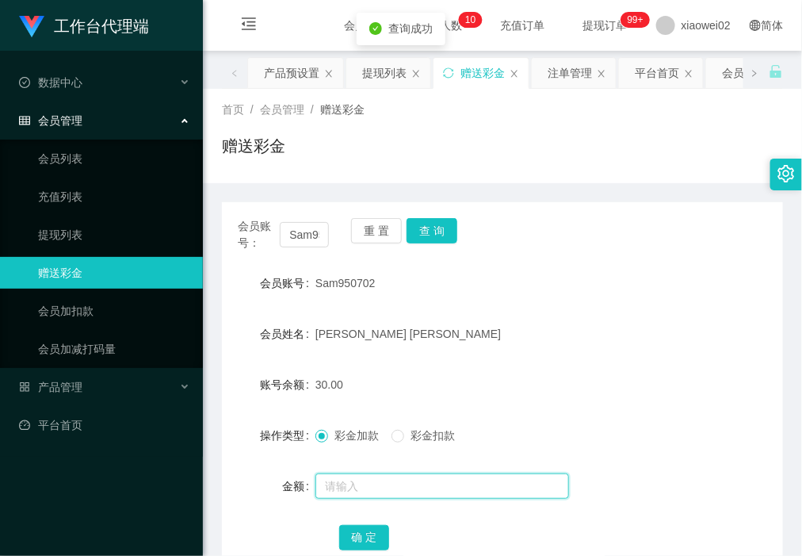
click at [373, 478] on input "text" at bounding box center [443, 485] width 254 height 25
type input "30"
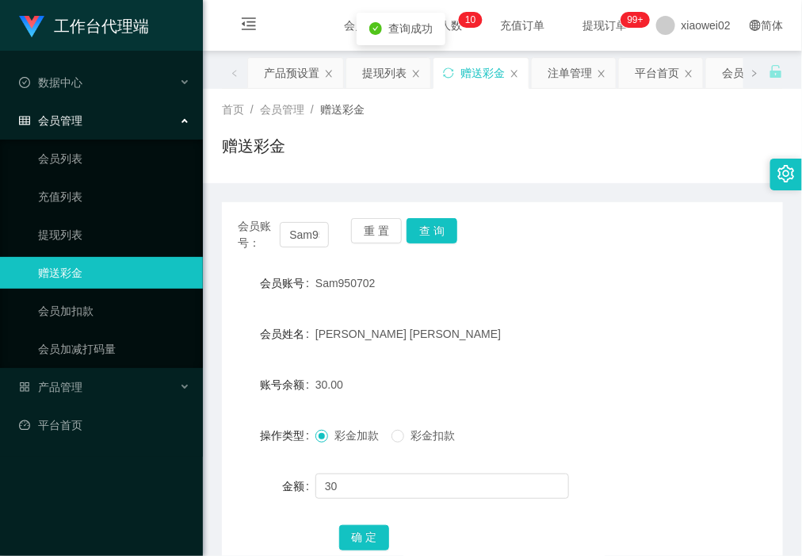
click at [432, 430] on span "彩金扣款" at bounding box center [432, 435] width 57 height 13
click at [371, 530] on button "确 定" at bounding box center [364, 537] width 51 height 25
